Goal: Task Accomplishment & Management: Use online tool/utility

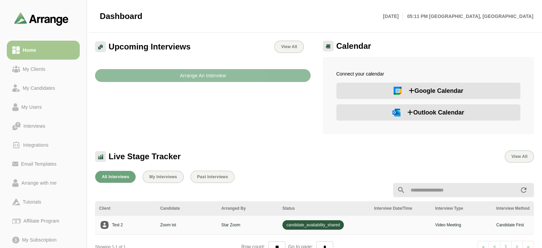
click at [186, 77] on b "Arrange An Interview" at bounding box center [202, 75] width 46 height 13
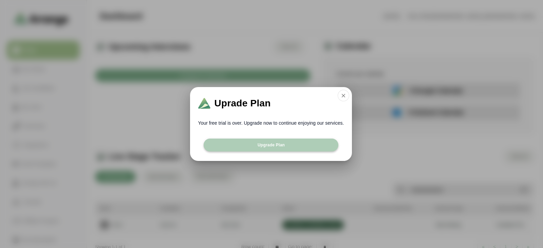
click at [248, 148] on button "Upgrade Plan" at bounding box center [271, 145] width 135 height 13
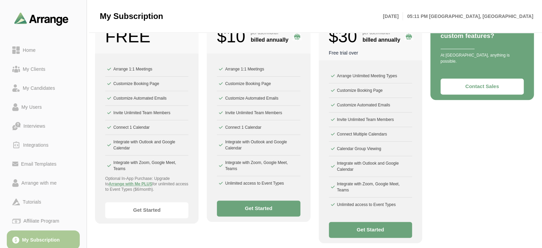
scroll to position [55, 0]
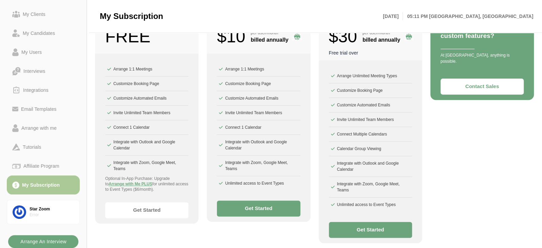
click at [47, 240] on b "Arrange An Interview" at bounding box center [43, 241] width 46 height 13
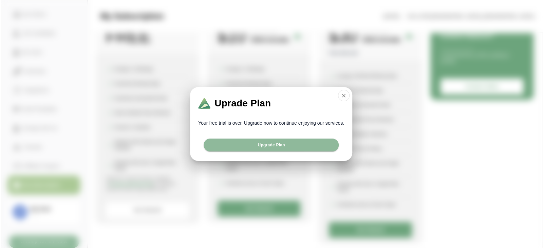
scroll to position [0, 0]
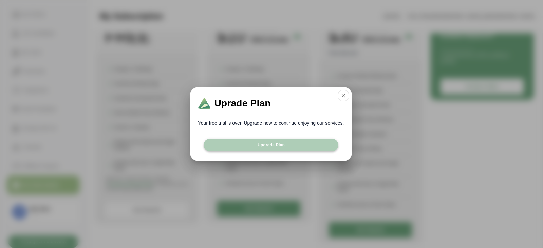
drag, startPoint x: 274, startPoint y: 145, endPoint x: 266, endPoint y: 146, distance: 8.2
click at [266, 146] on span "Upgrade Plan" at bounding box center [270, 144] width 27 height 5
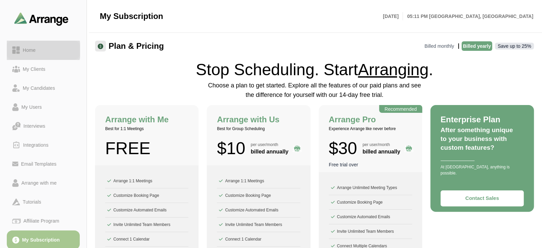
click at [32, 48] on div "Home" at bounding box center [29, 50] width 18 height 8
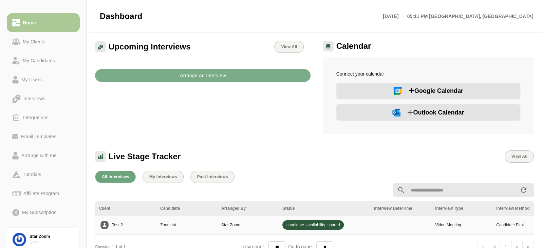
scroll to position [55, 0]
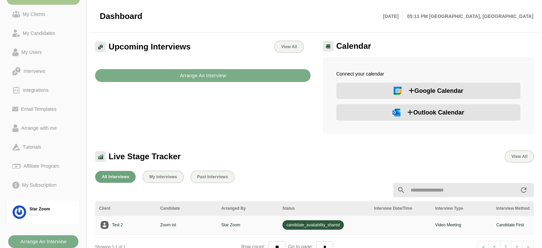
drag, startPoint x: 405, startPoint y: 89, endPoint x: 399, endPoint y: 89, distance: 6.8
click at [399, 89] on img at bounding box center [397, 91] width 8 height 8
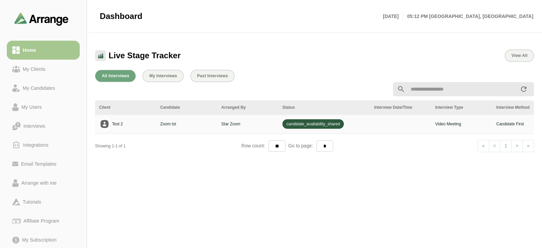
scroll to position [228, 0]
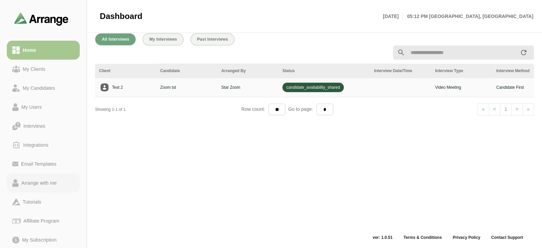
click at [56, 186] on div "Arrange with me" at bounding box center [39, 183] width 41 height 8
